Goal: Check status

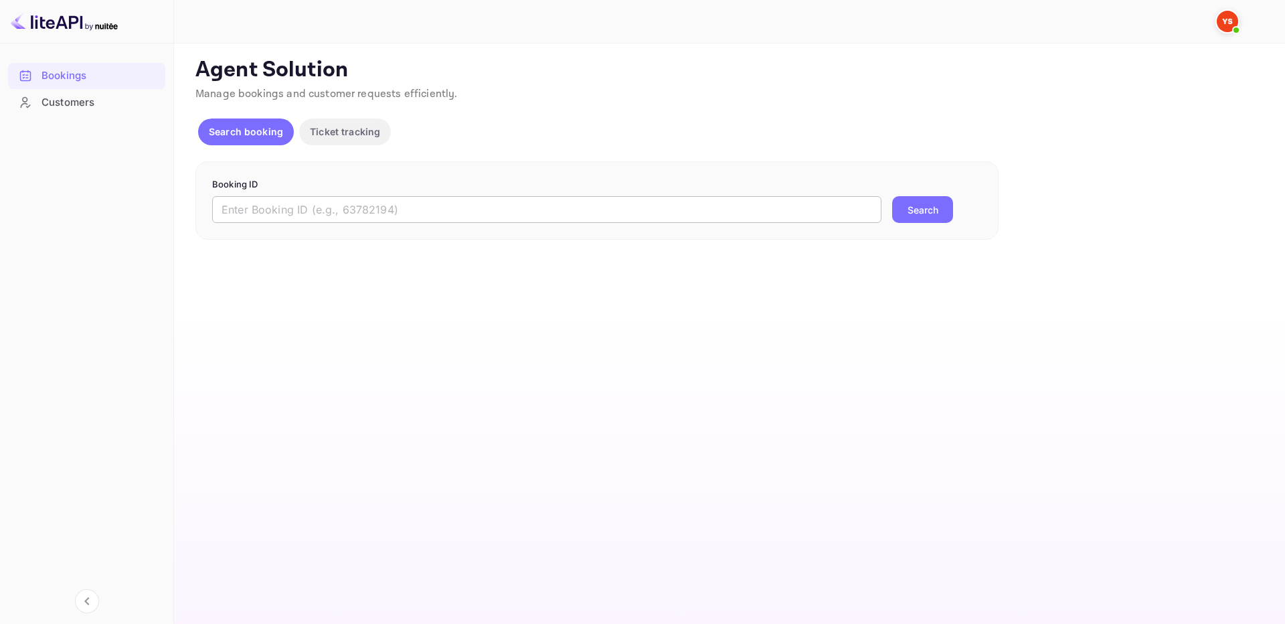
click at [419, 207] on input "text" at bounding box center [546, 209] width 669 height 27
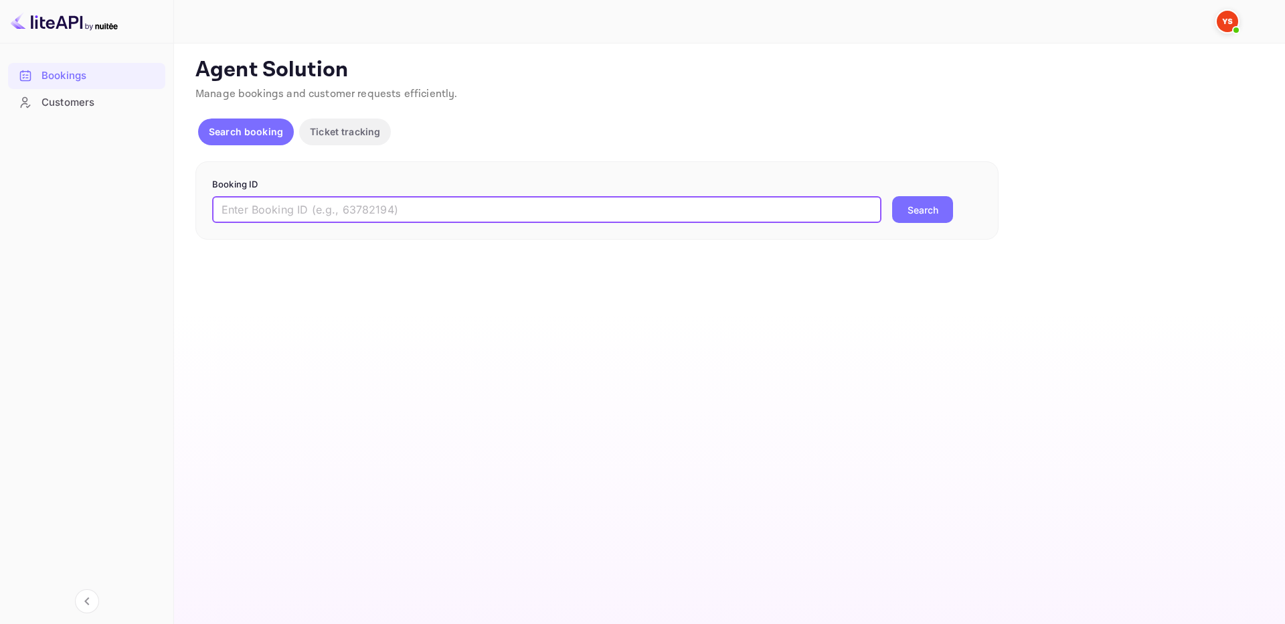
paste input "9355700"
type input "9355700"
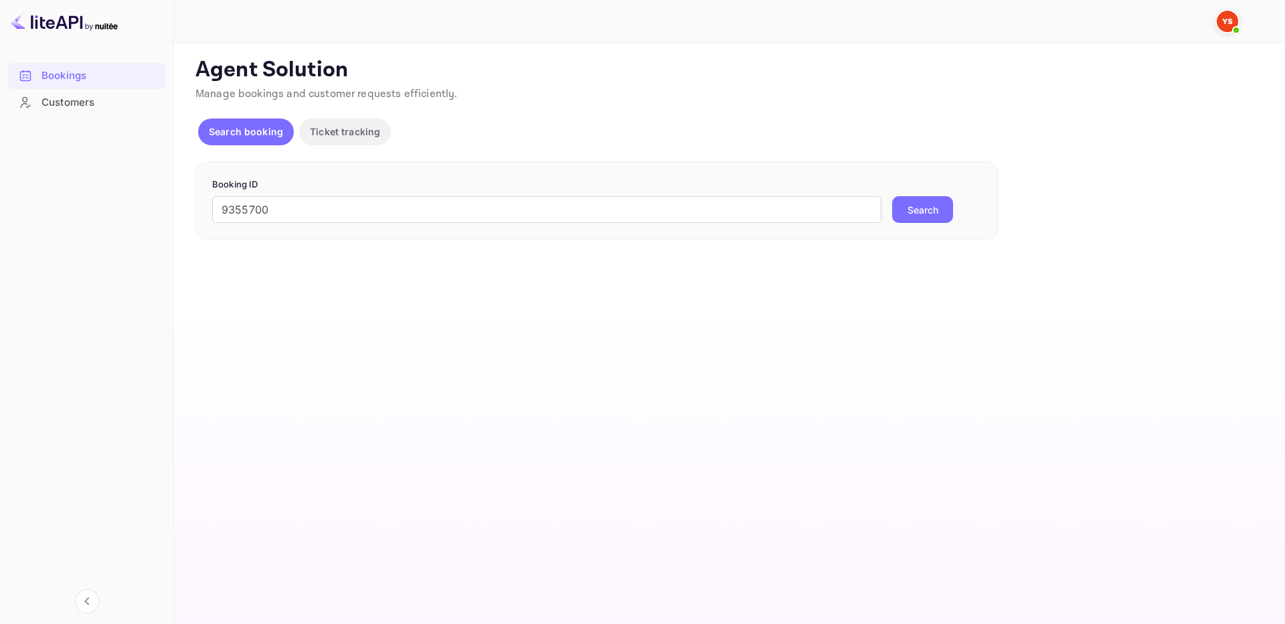
click at [910, 208] on button "Search" at bounding box center [922, 209] width 61 height 27
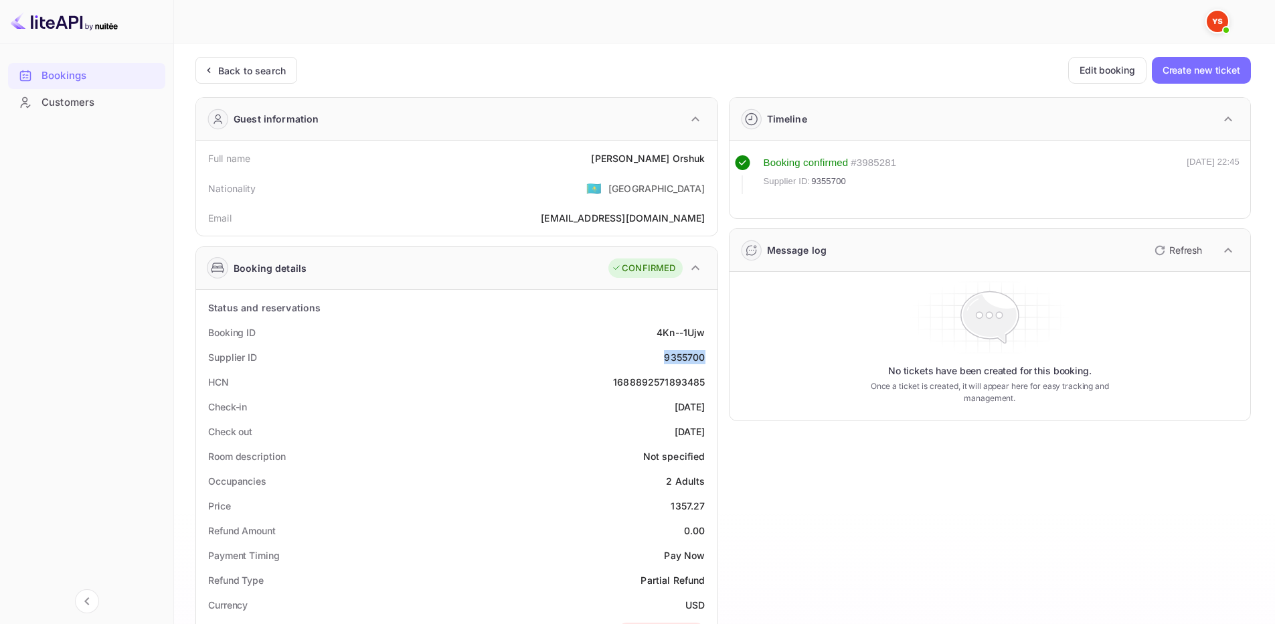
drag, startPoint x: 660, startPoint y: 353, endPoint x: 706, endPoint y: 360, distance: 46.1
click at [706, 360] on div "Supplier ID 9355700" at bounding box center [456, 357] width 511 height 25
copy div "9355700"
drag, startPoint x: 640, startPoint y: 157, endPoint x: 705, endPoint y: 161, distance: 65.0
click at [707, 161] on div "Full name [PERSON_NAME]" at bounding box center [456, 158] width 511 height 25
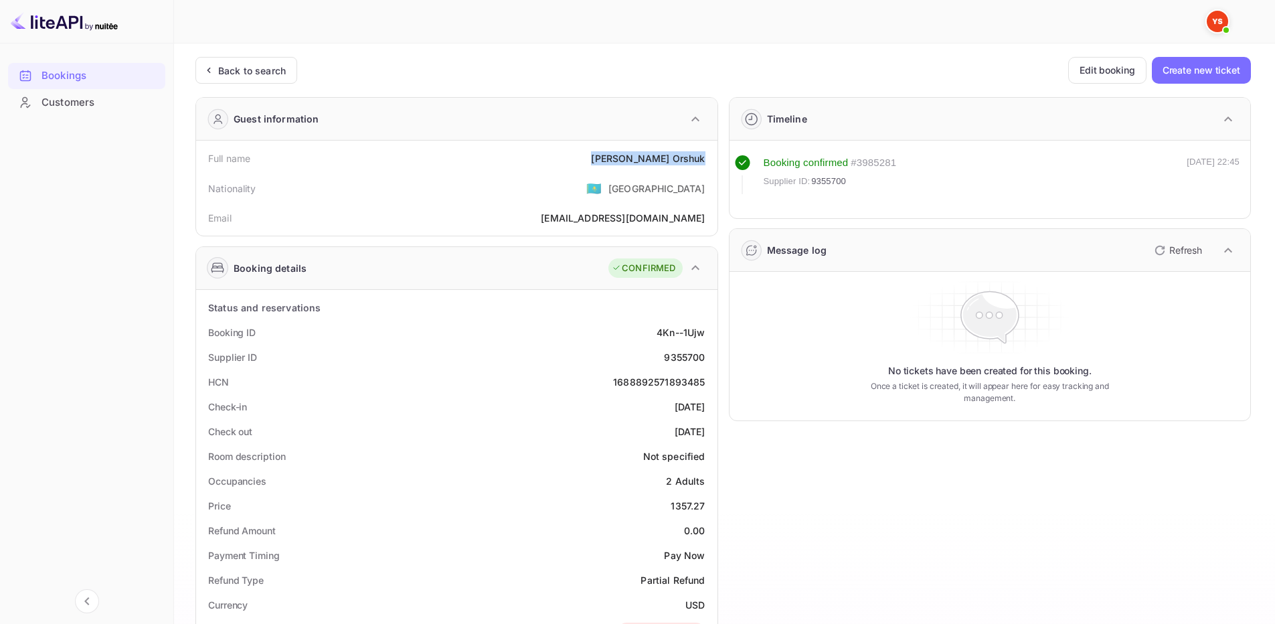
copy div "[PERSON_NAME]"
drag, startPoint x: 672, startPoint y: 508, endPoint x: 710, endPoint y: 505, distance: 37.6
click at [710, 505] on div "Price 1357.27" at bounding box center [456, 505] width 511 height 25
copy div "1357.27"
